Goal: Transaction & Acquisition: Purchase product/service

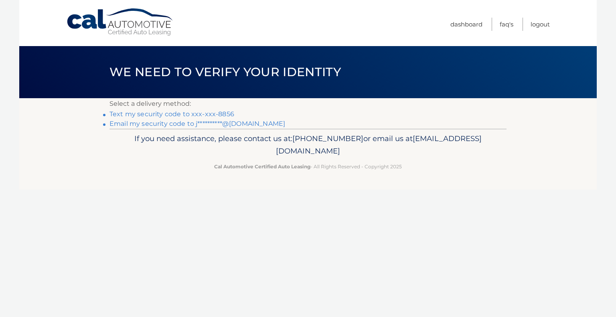
click at [219, 114] on link "Text my security code to xxx-xxx-8856" at bounding box center [171, 114] width 125 height 8
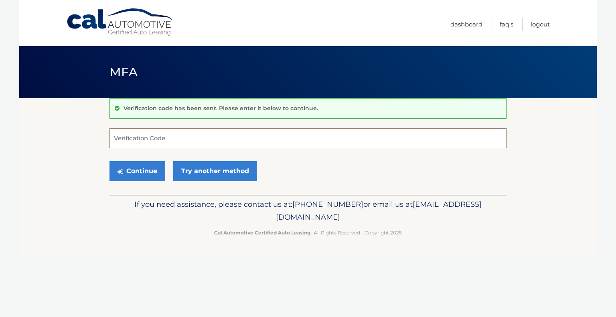
click at [182, 134] on input "Verification Code" at bounding box center [307, 138] width 397 height 20
type input "165266"
click at [138, 172] on button "Continue" at bounding box center [137, 171] width 56 height 20
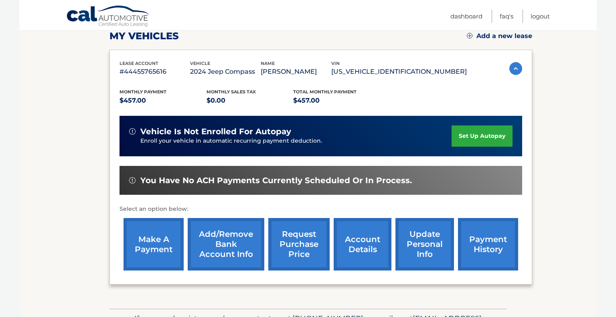
scroll to position [117, 0]
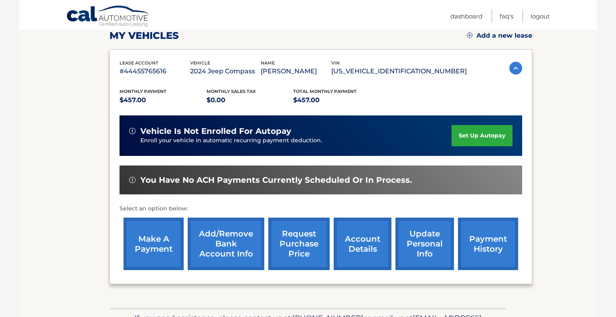
click at [161, 252] on link "make a payment" at bounding box center [153, 244] width 60 height 52
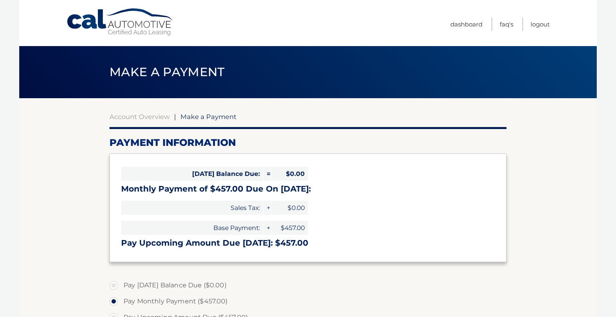
select select "ZjNhZjI2MjgtMGZhNS00Y2Y1LTkwZTktNjNjZTFiNjI1MGM0"
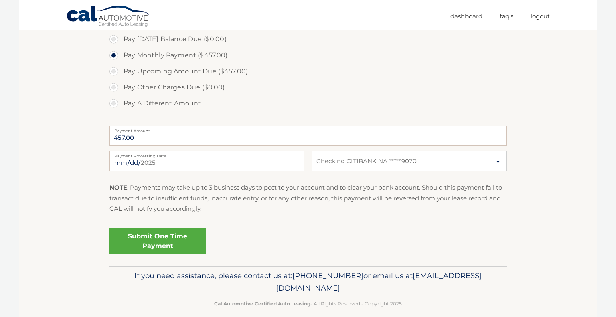
scroll to position [255, 0]
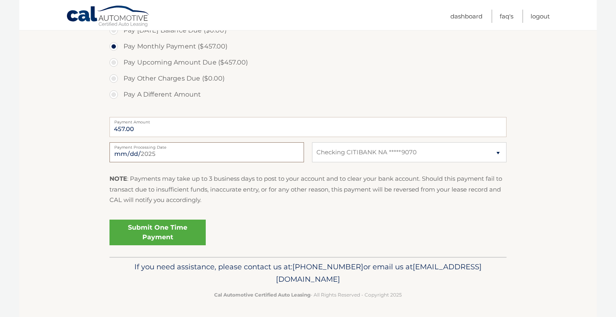
click at [226, 157] on input "[DATE]" at bounding box center [206, 152] width 194 height 20
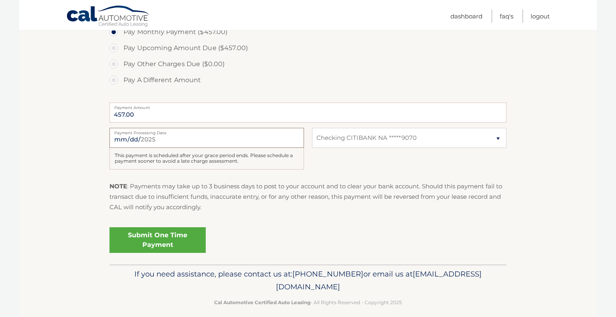
scroll to position [277, 0]
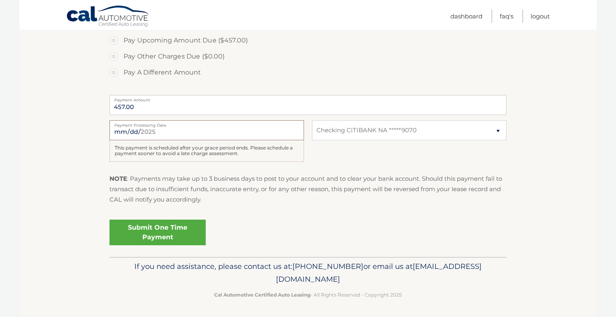
click at [161, 134] on input "[DATE]" at bounding box center [206, 130] width 194 height 20
type input "[DATE]"
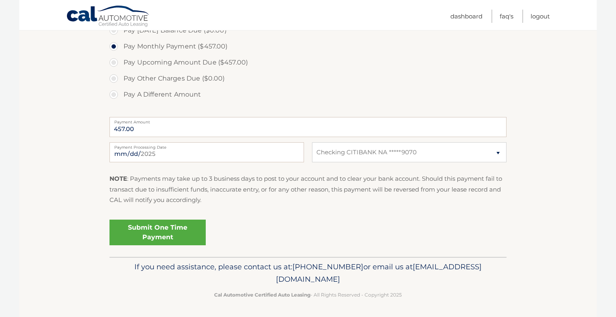
click at [170, 232] on link "Submit One Time Payment" at bounding box center [157, 233] width 96 height 26
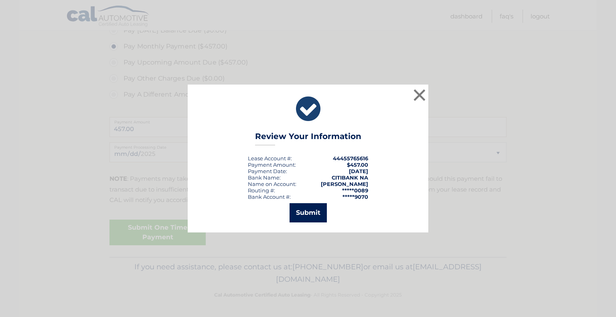
click at [308, 216] on button "Submit" at bounding box center [307, 212] width 37 height 19
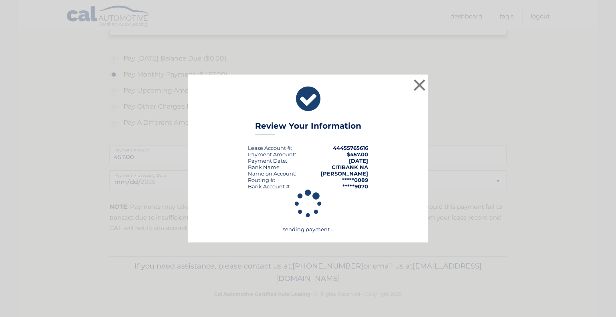
scroll to position [226, 0]
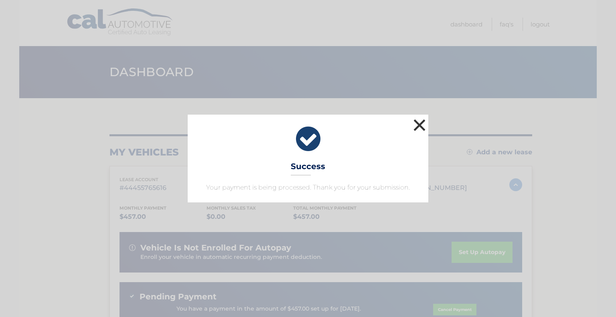
click at [415, 121] on button "×" at bounding box center [419, 125] width 16 height 16
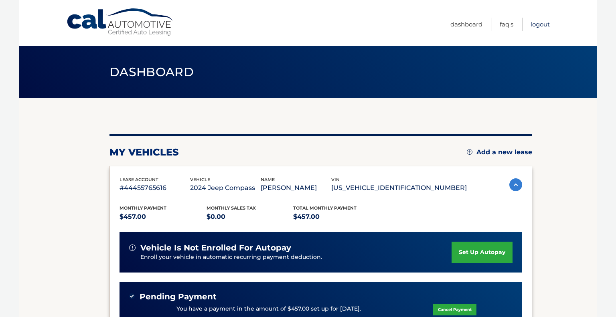
click at [540, 23] on link "Logout" at bounding box center [539, 24] width 19 height 13
